Goal: Obtain resource: Download file/media

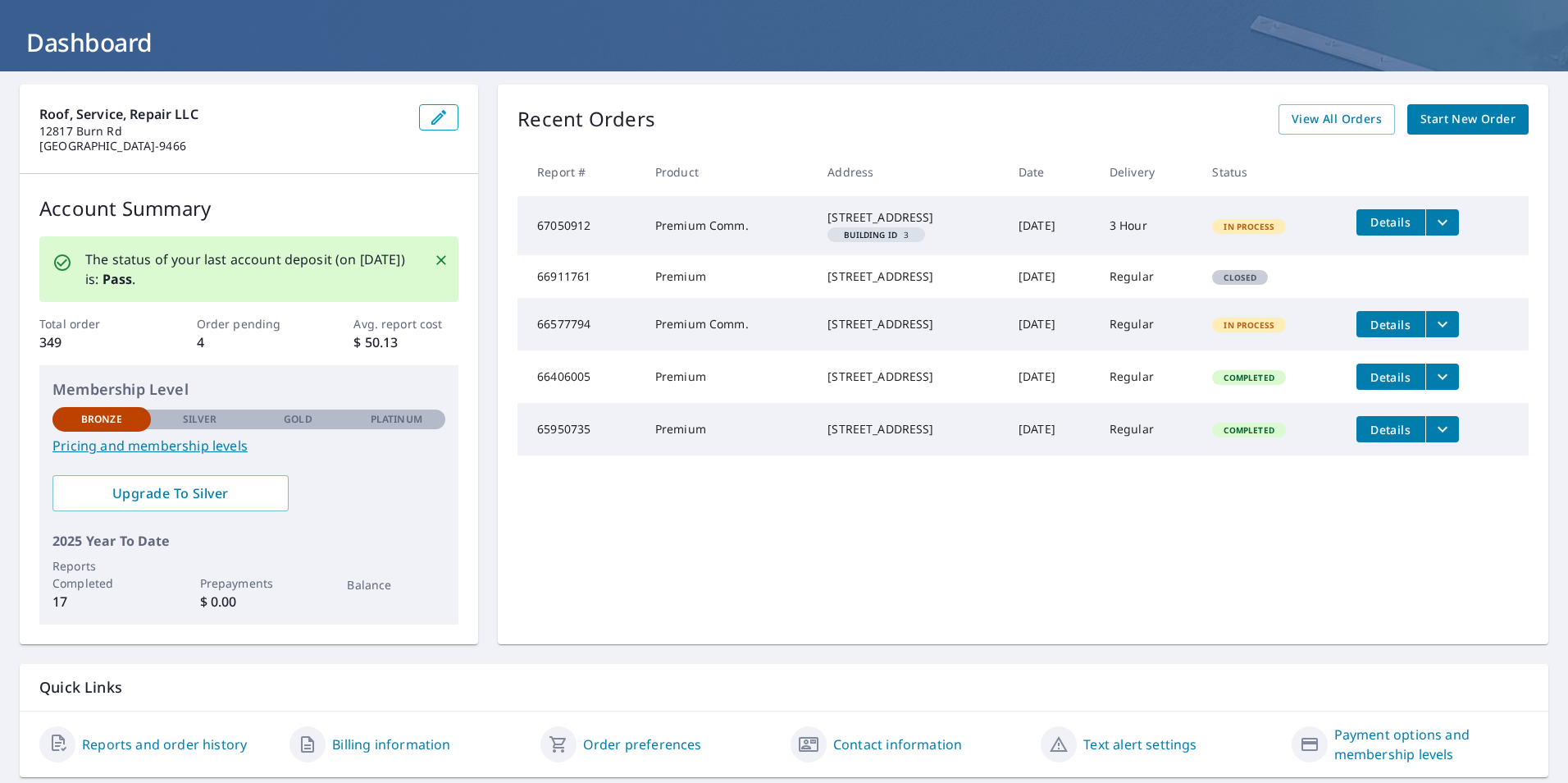
scroll to position [129, 0]
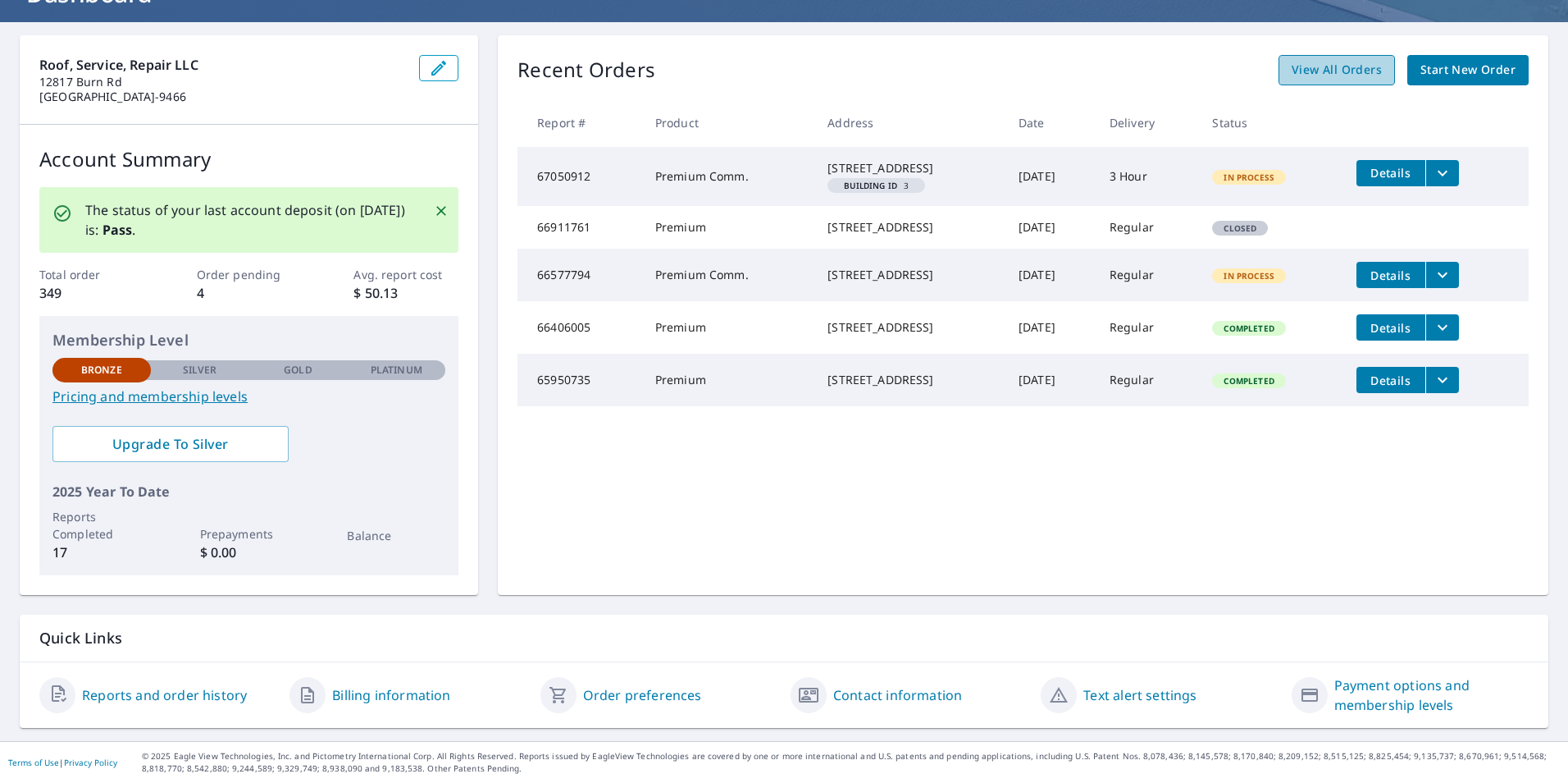
click at [1336, 69] on span "View All Orders" at bounding box center [1337, 70] width 90 height 20
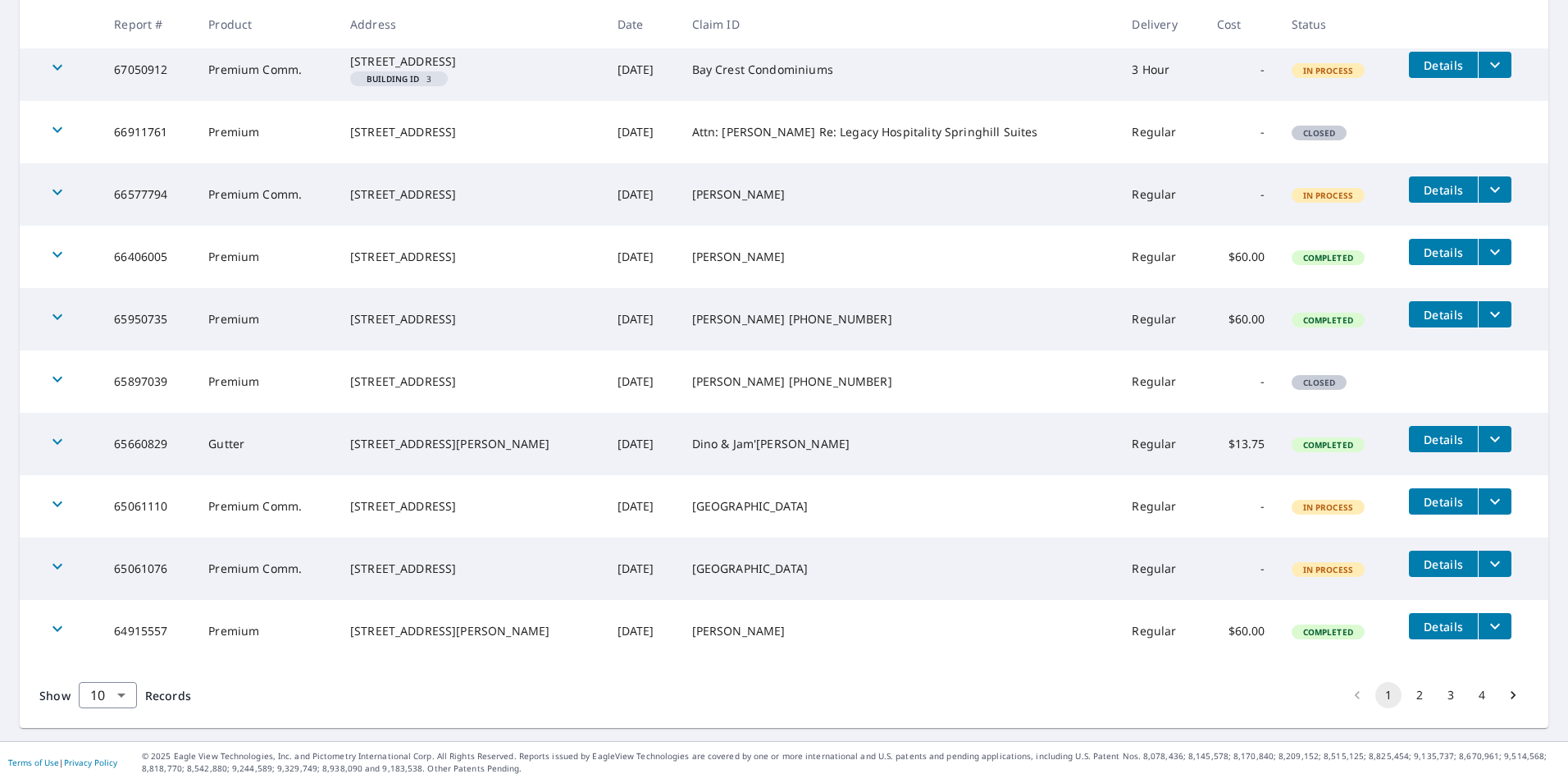
scroll to position [338, 0]
click at [118, 692] on body "KK KK Dashboard Order History Order KK Dashboard / Order History Order History …" at bounding box center [784, 391] width 1568 height 783
click at [83, 687] on li "25" at bounding box center [108, 689] width 59 height 29
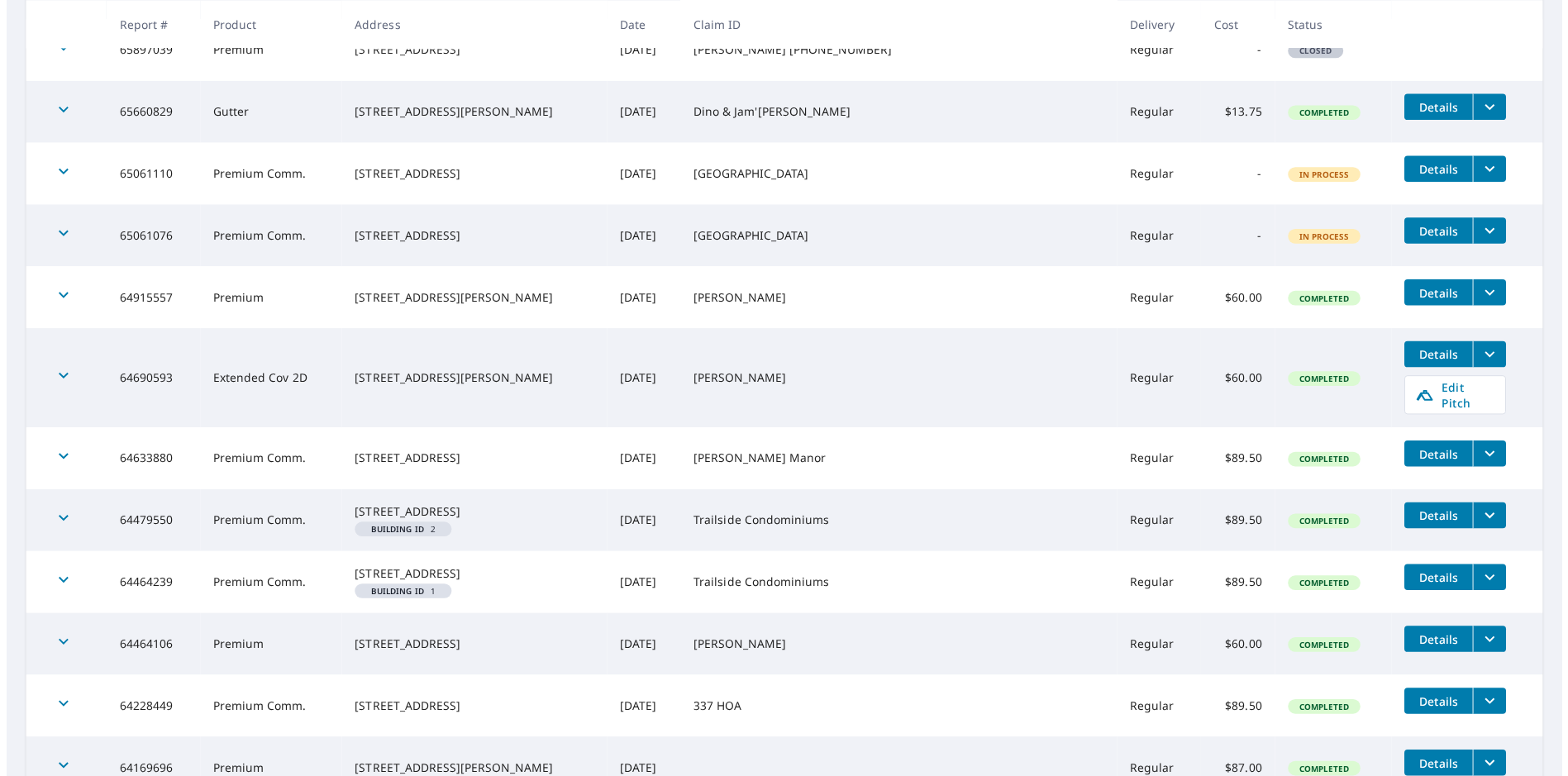
scroll to position [694, 0]
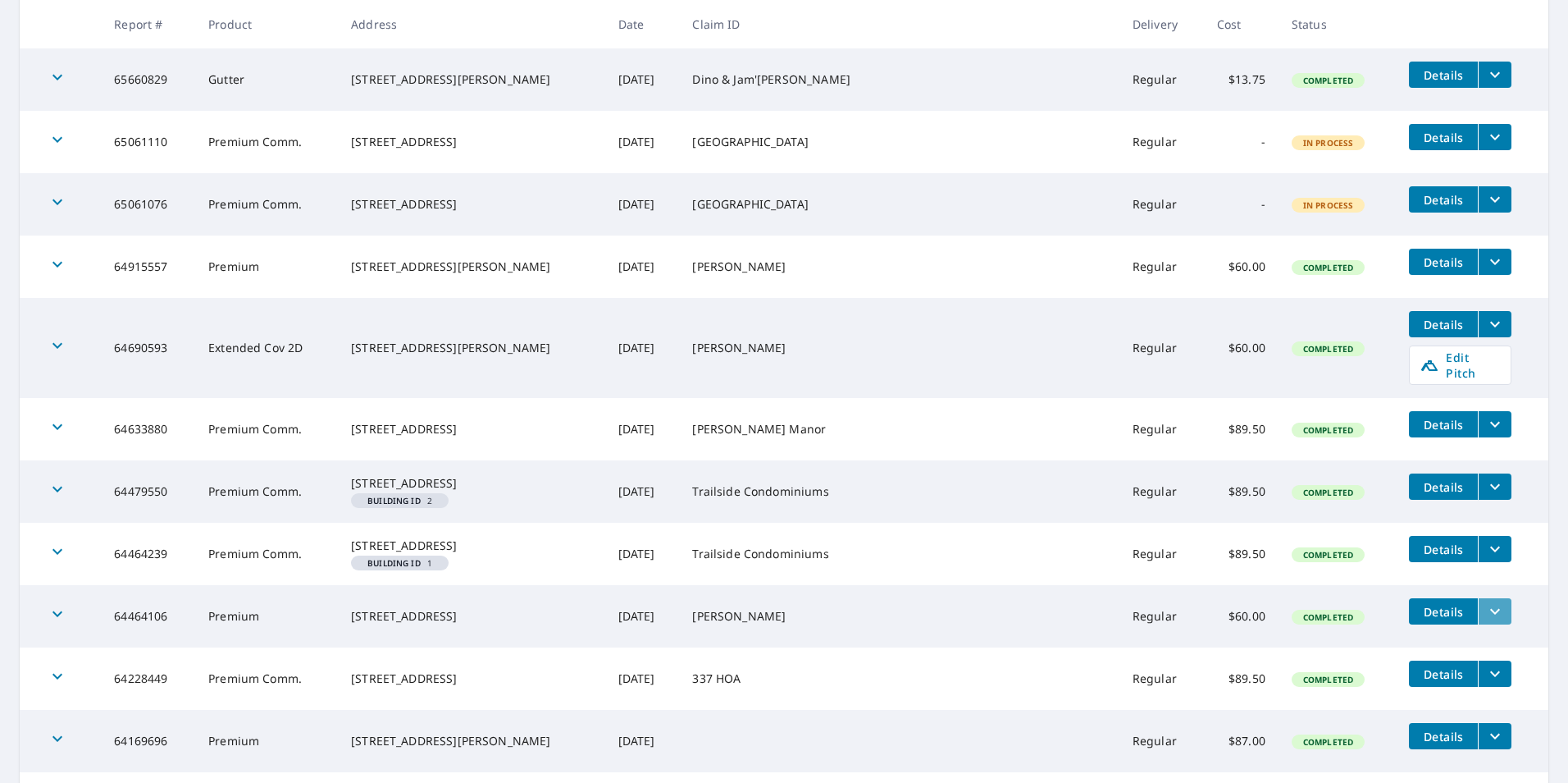
click at [1486, 621] on icon "filesDropdownBtn-64464106" at bounding box center [1495, 611] width 20 height 20
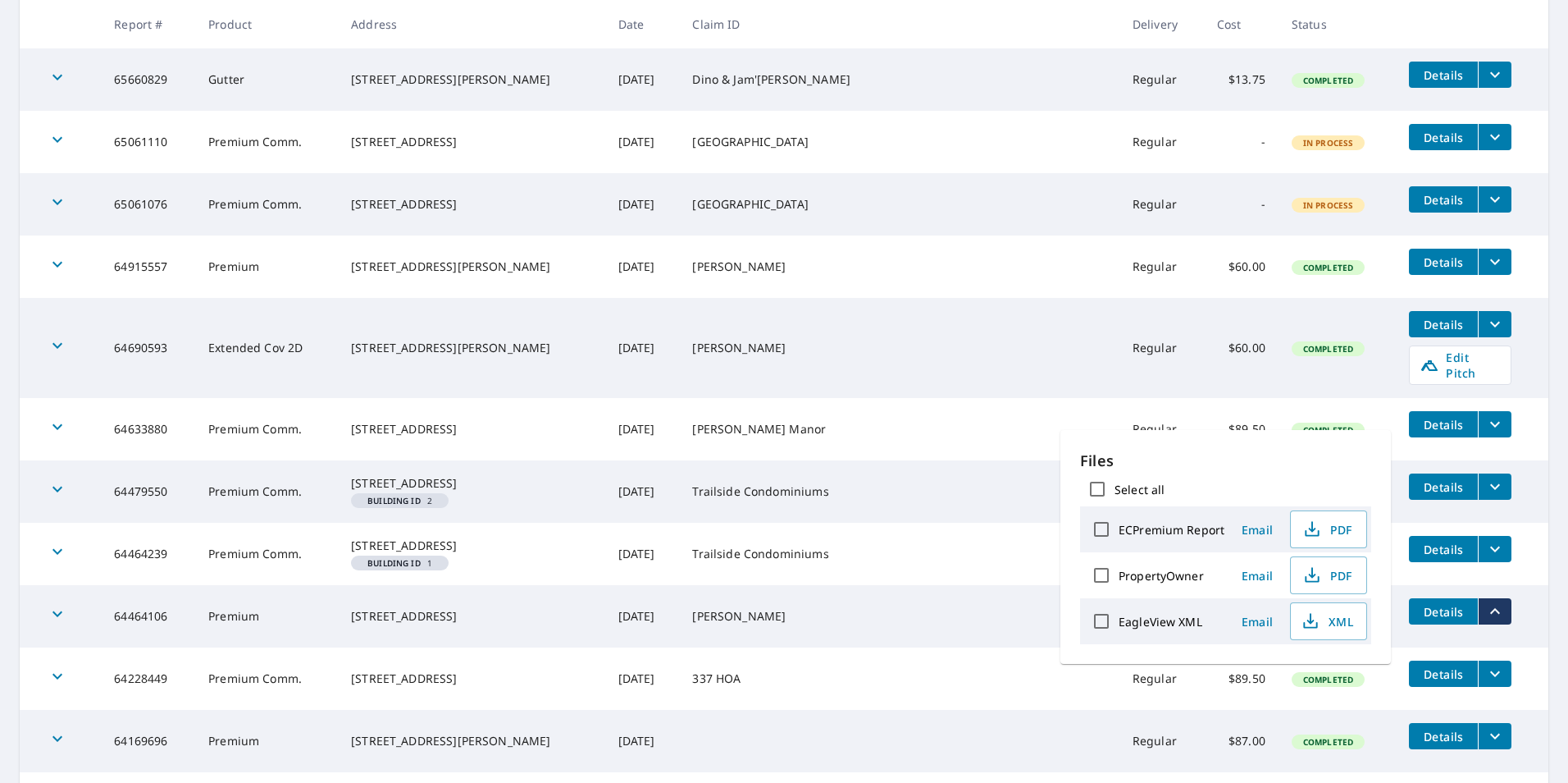
click at [1259, 529] on span "Email" at bounding box center [1257, 529] width 39 height 16
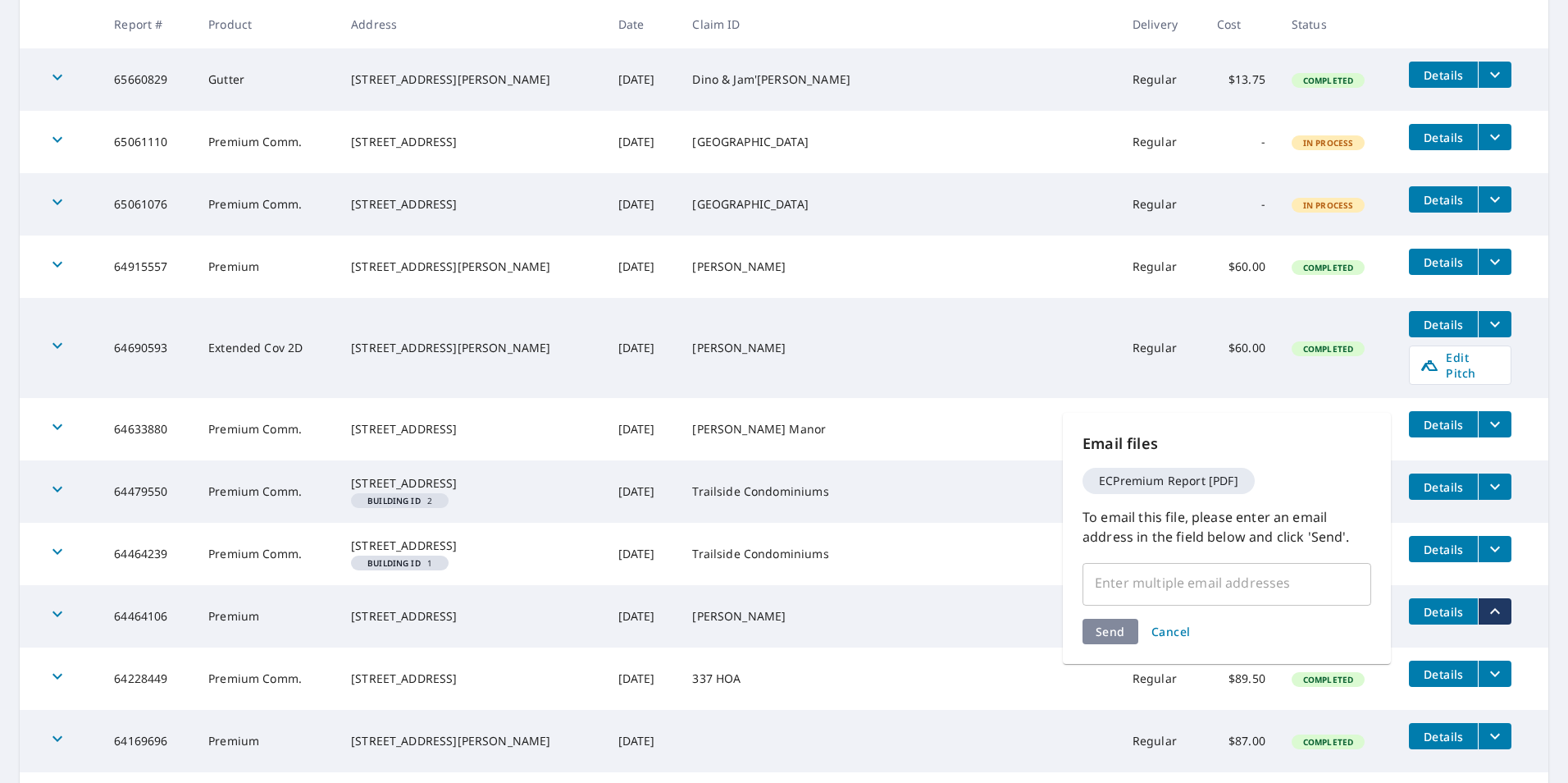
click at [1192, 594] on input "text" at bounding box center [1214, 582] width 249 height 31
type input "premier"
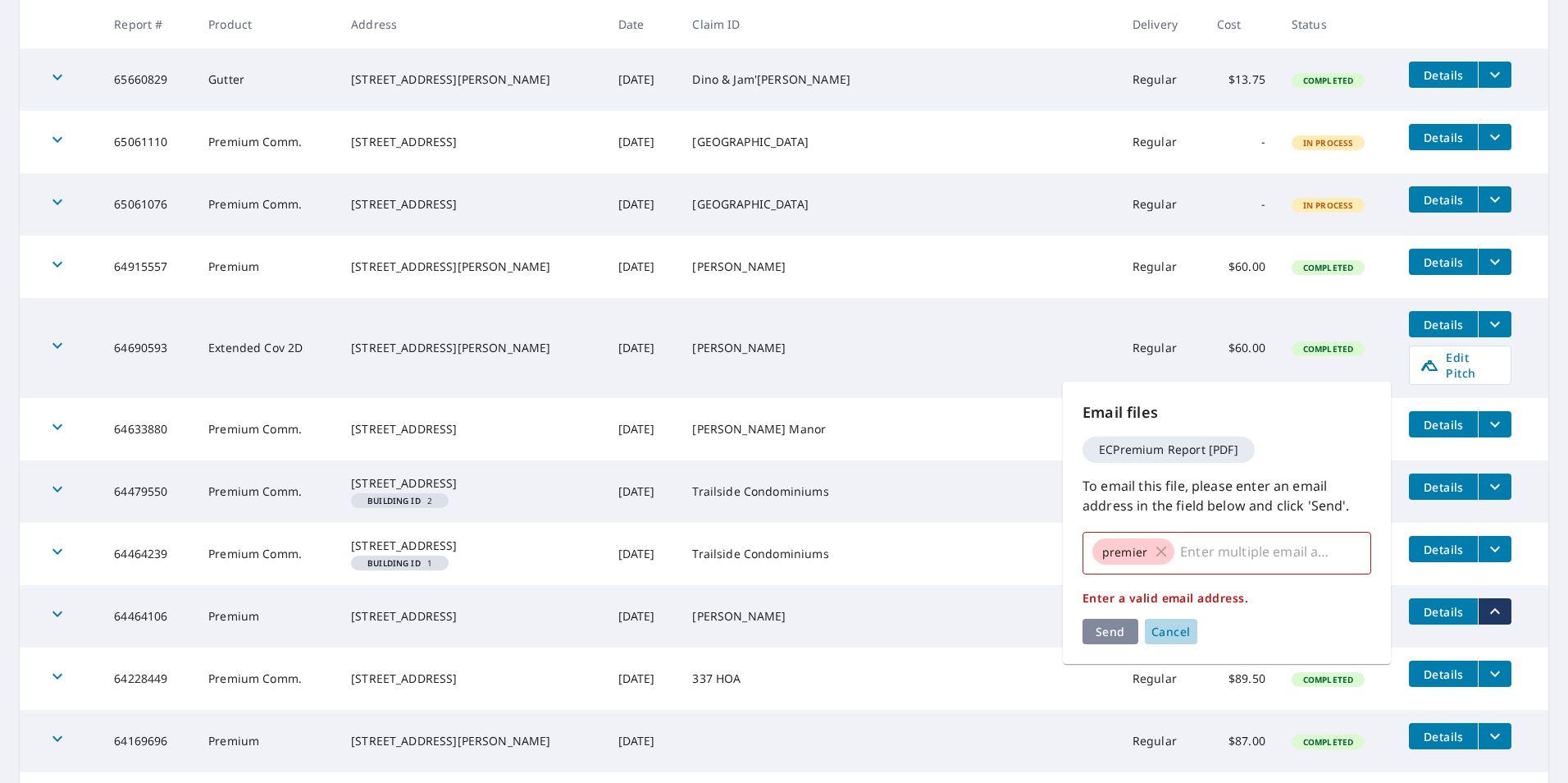
click at [1173, 629] on span "Cancel" at bounding box center [1171, 631] width 39 height 16
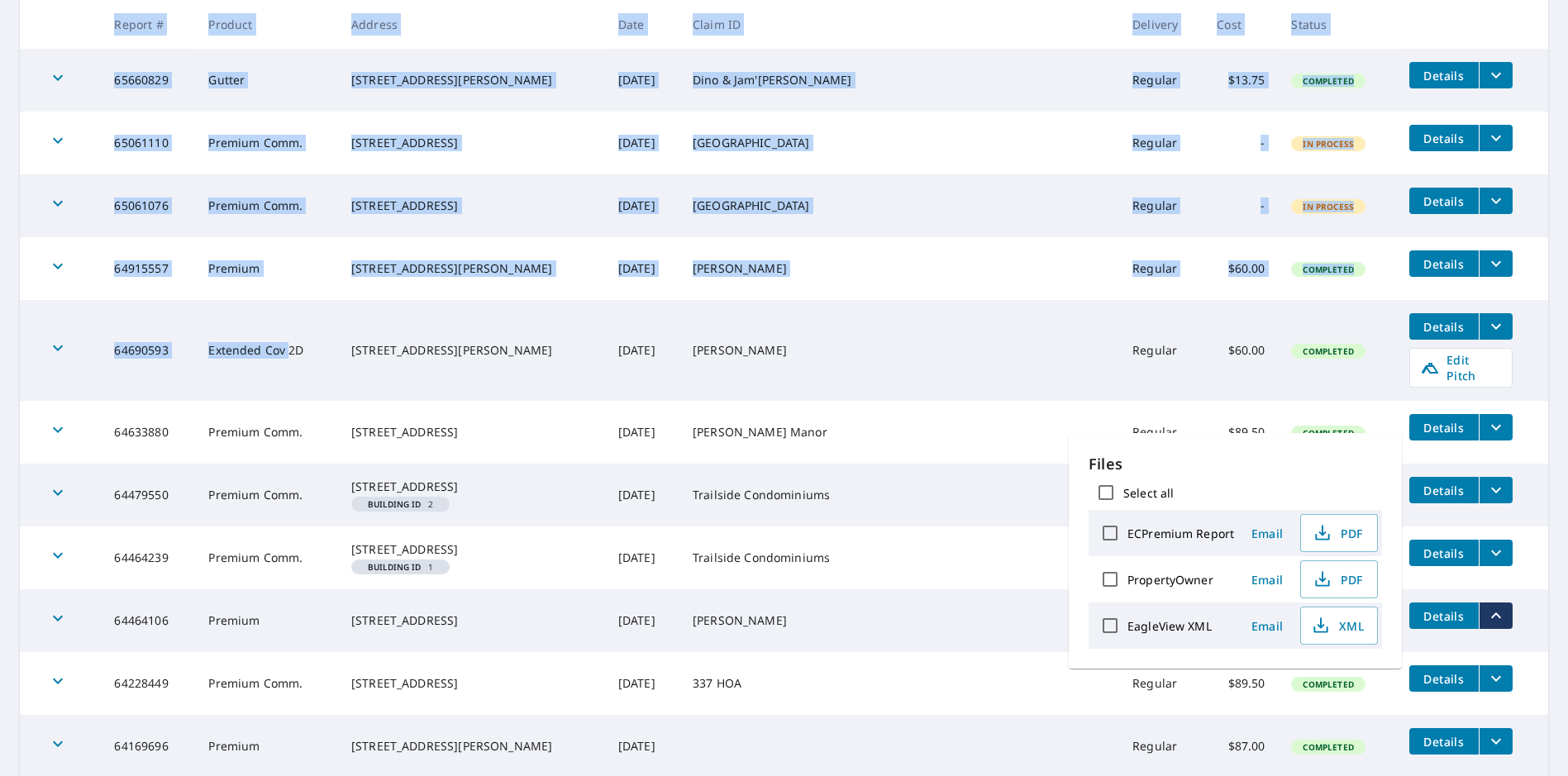
scroll to position [150, 0]
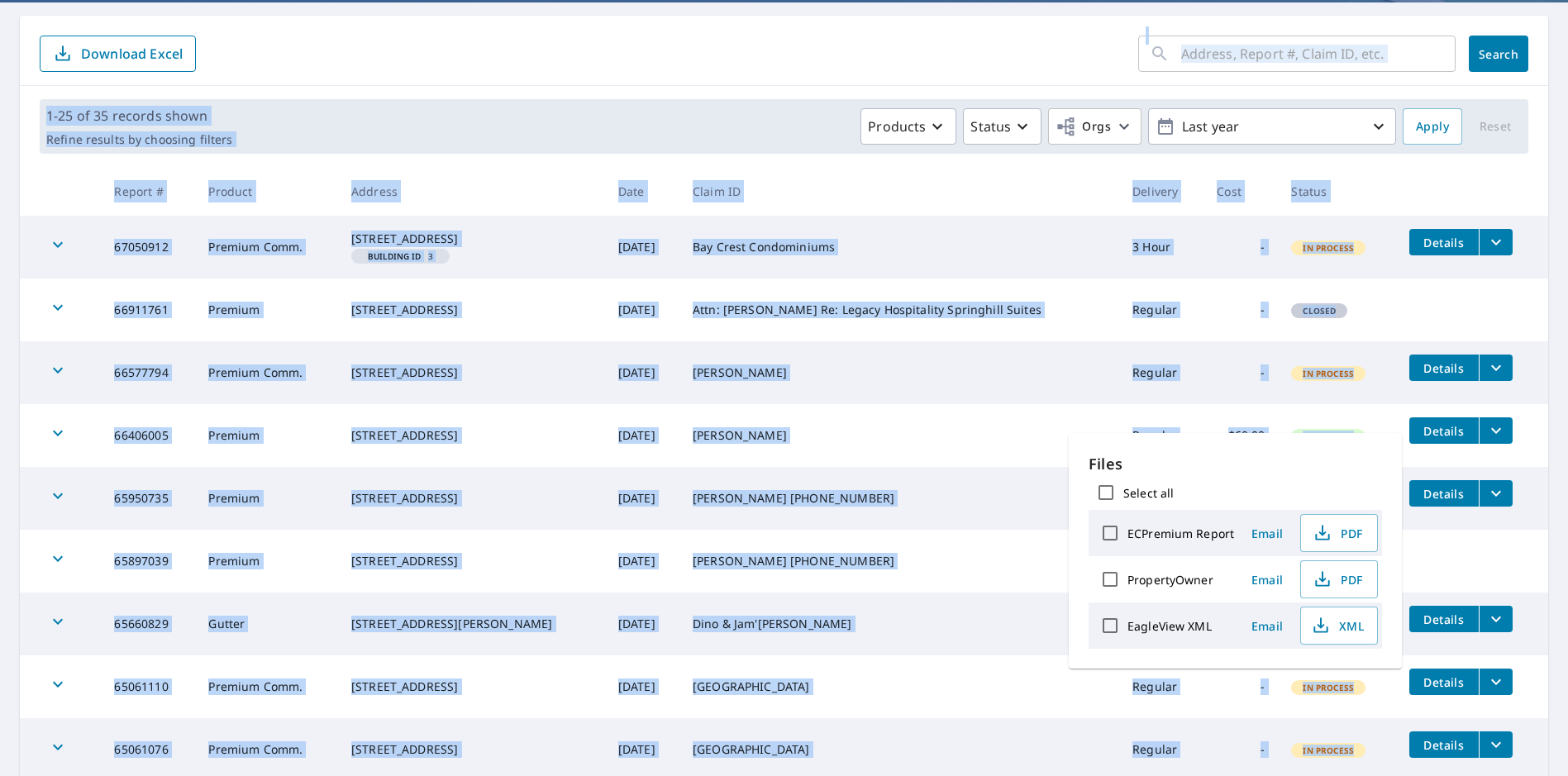
drag, startPoint x: 292, startPoint y: 369, endPoint x: -4, endPoint y: -61, distance: 522.0
click at [0, 0] on html "KK KK Dashboard Order History Order KK Dashboard / Order History Order History …" at bounding box center [784, 388] width 1568 height 776
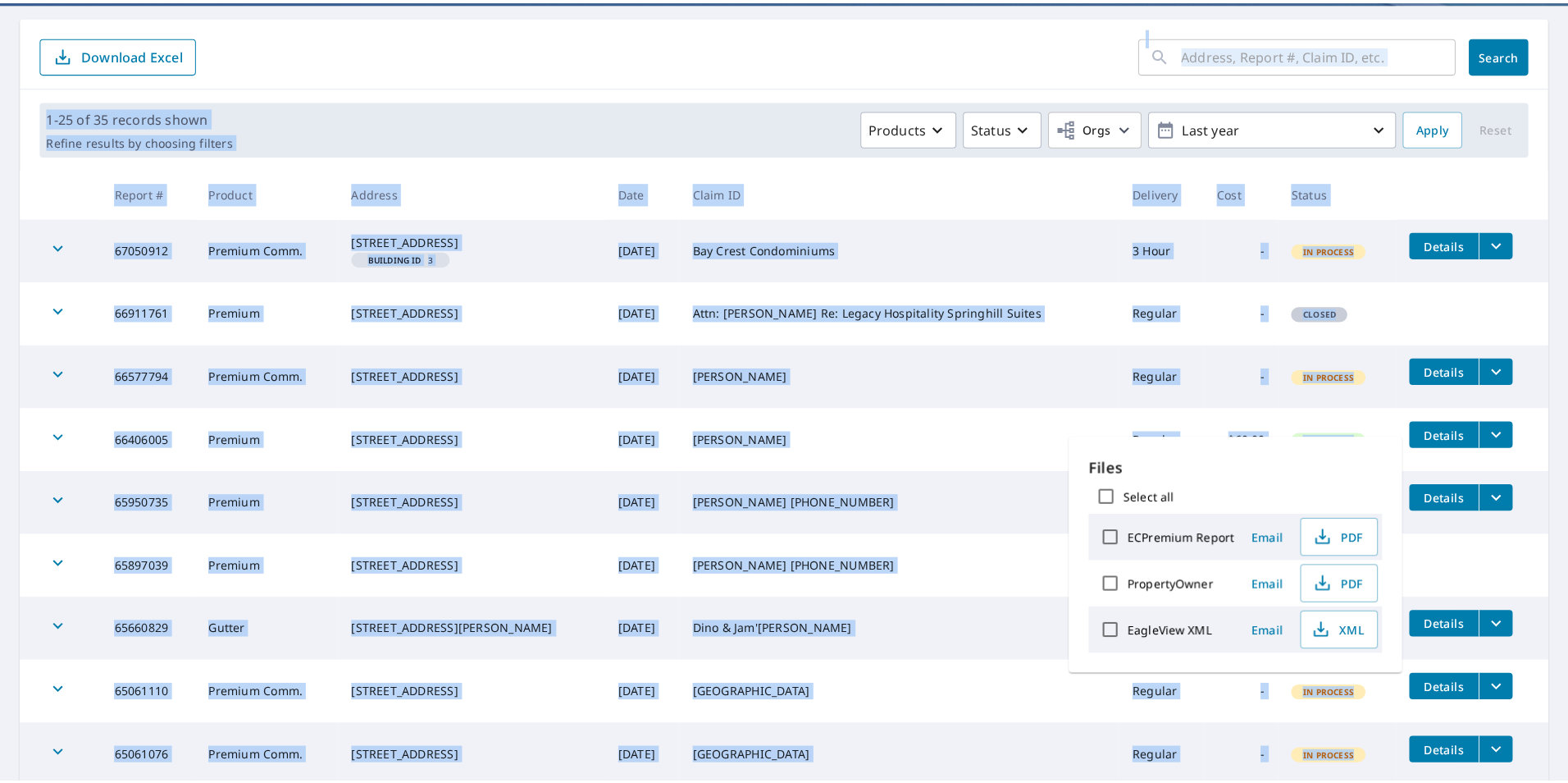
scroll to position [0, 0]
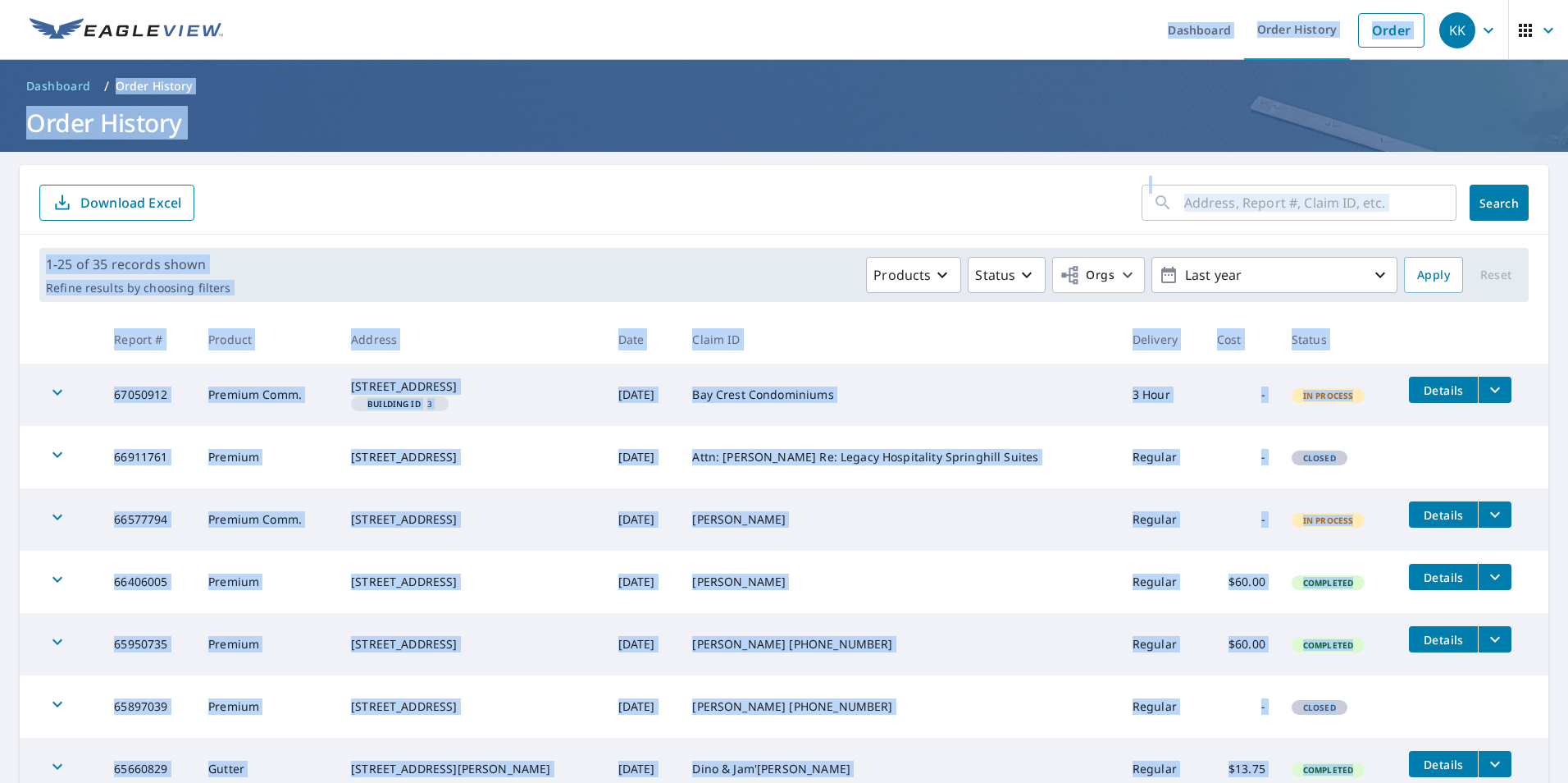
click at [756, 18] on ul "Dashboard Order History Order" at bounding box center [833, 30] width 1200 height 60
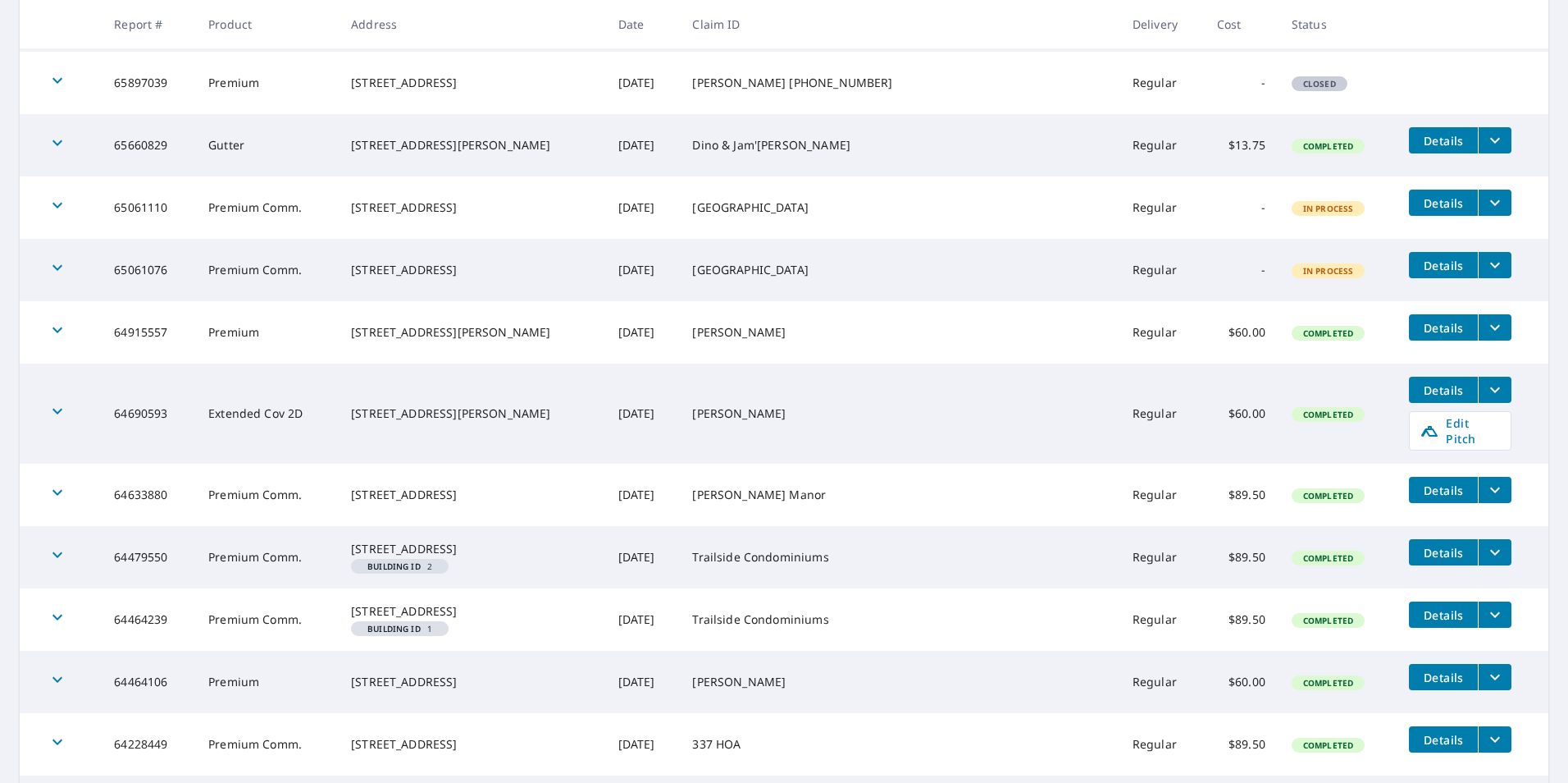
scroll to position [656, 0]
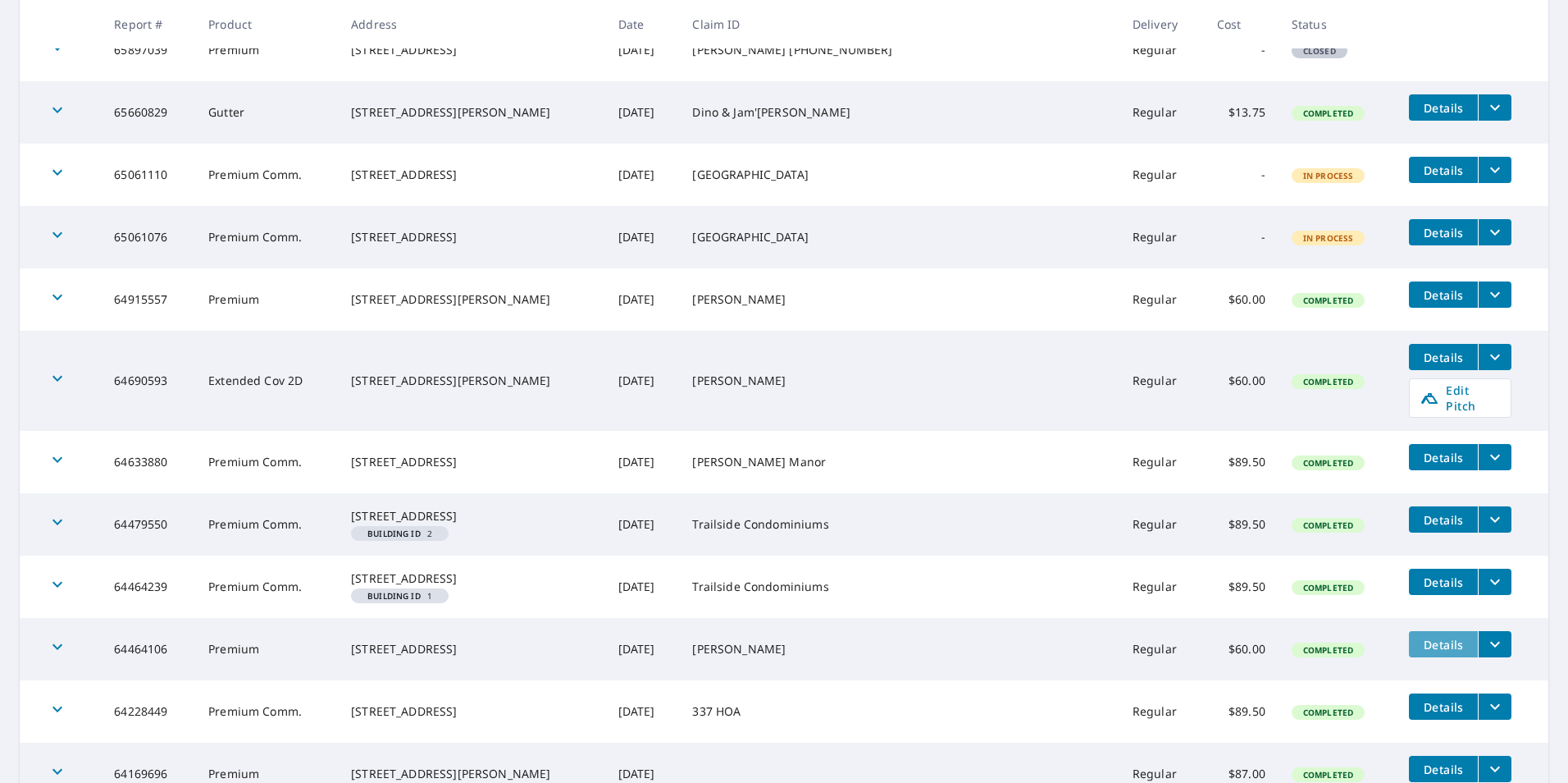
click at [1439, 653] on span "Details" at bounding box center [1444, 645] width 50 height 16
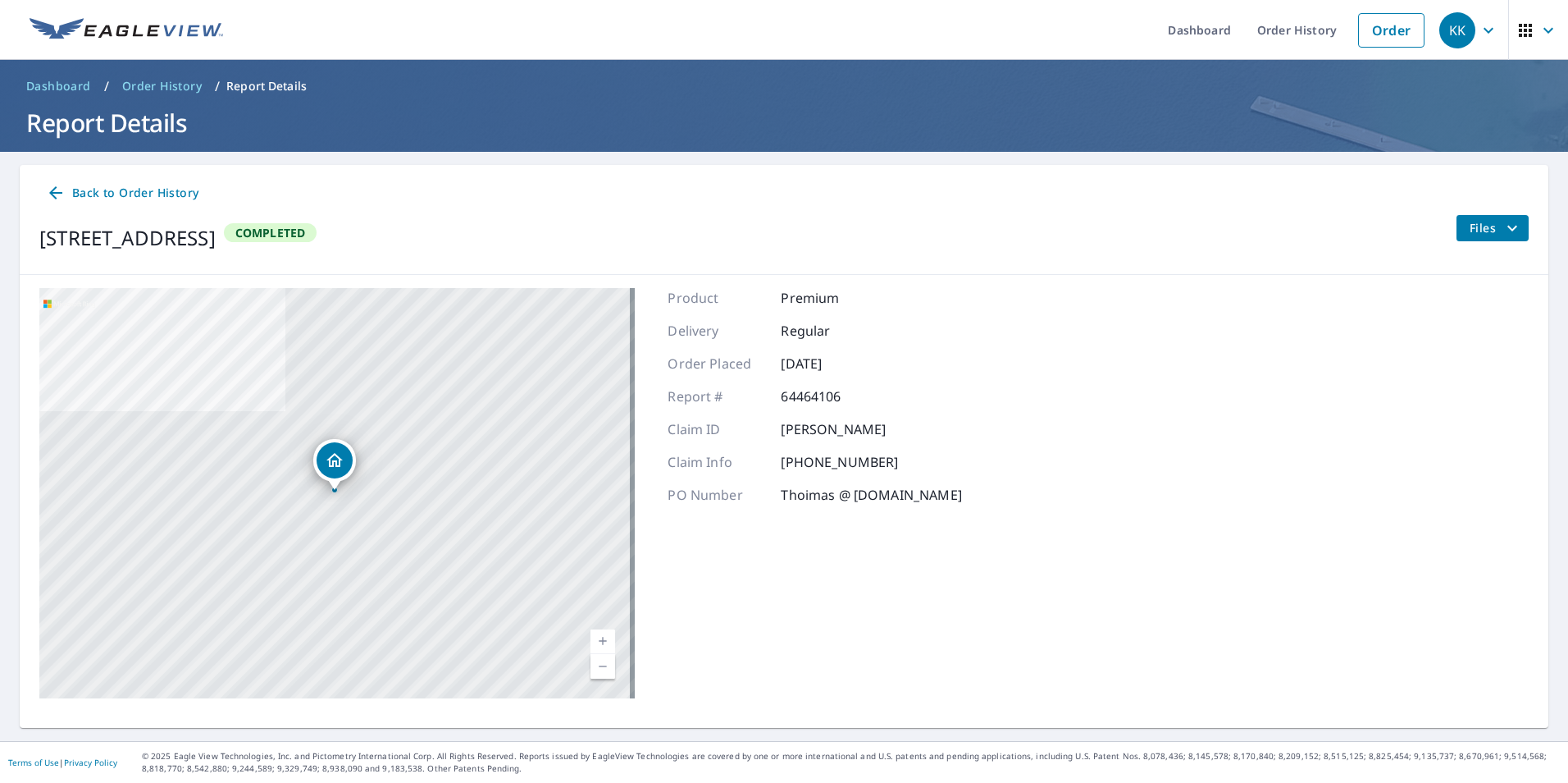
click at [1502, 226] on icon "filesDropdownBtn-64464106" at bounding box center [1512, 228] width 20 height 20
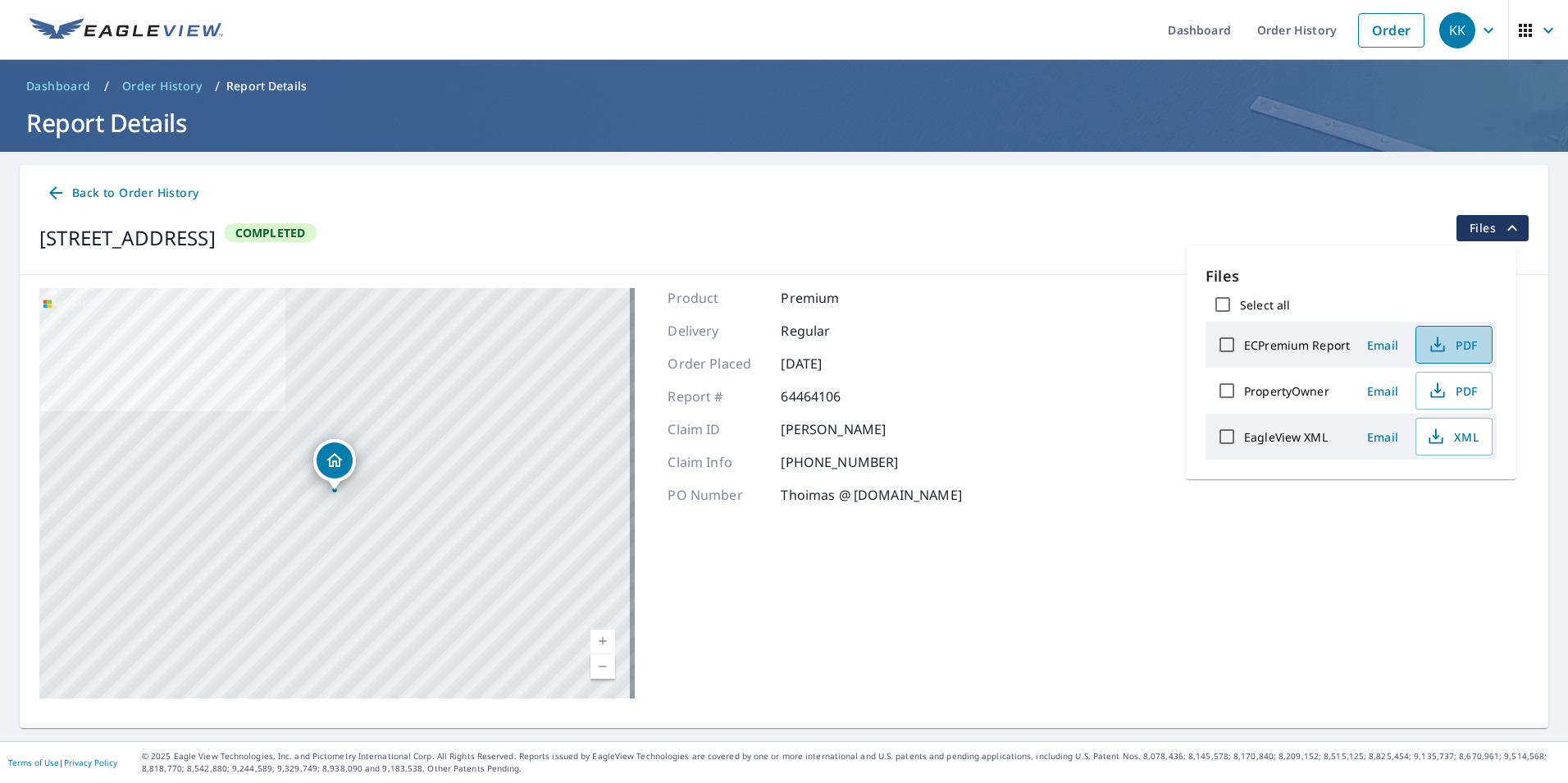
click at [1469, 342] on span "PDF" at bounding box center [1452, 344] width 52 height 20
